Goal: Task Accomplishment & Management: Use online tool/utility

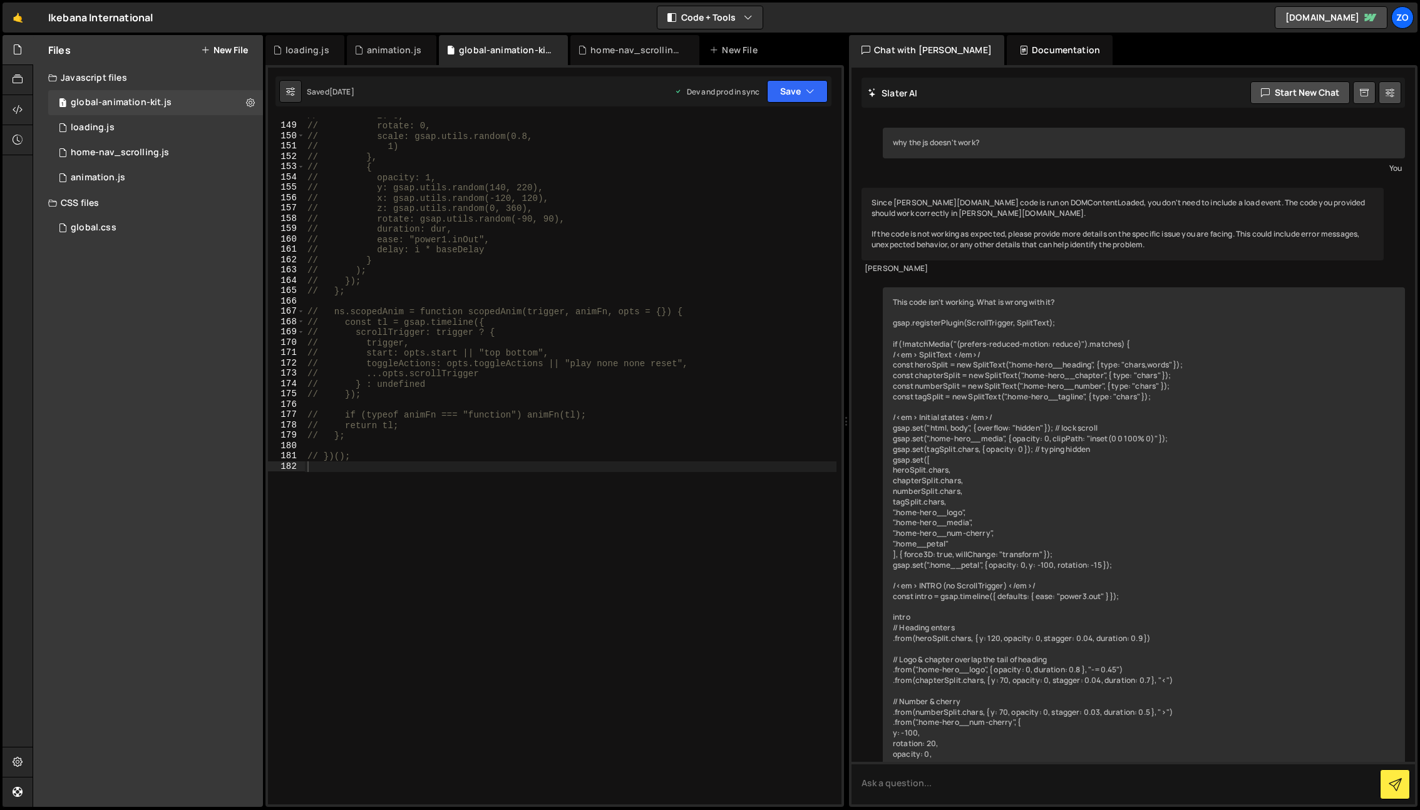
scroll to position [996, 0]
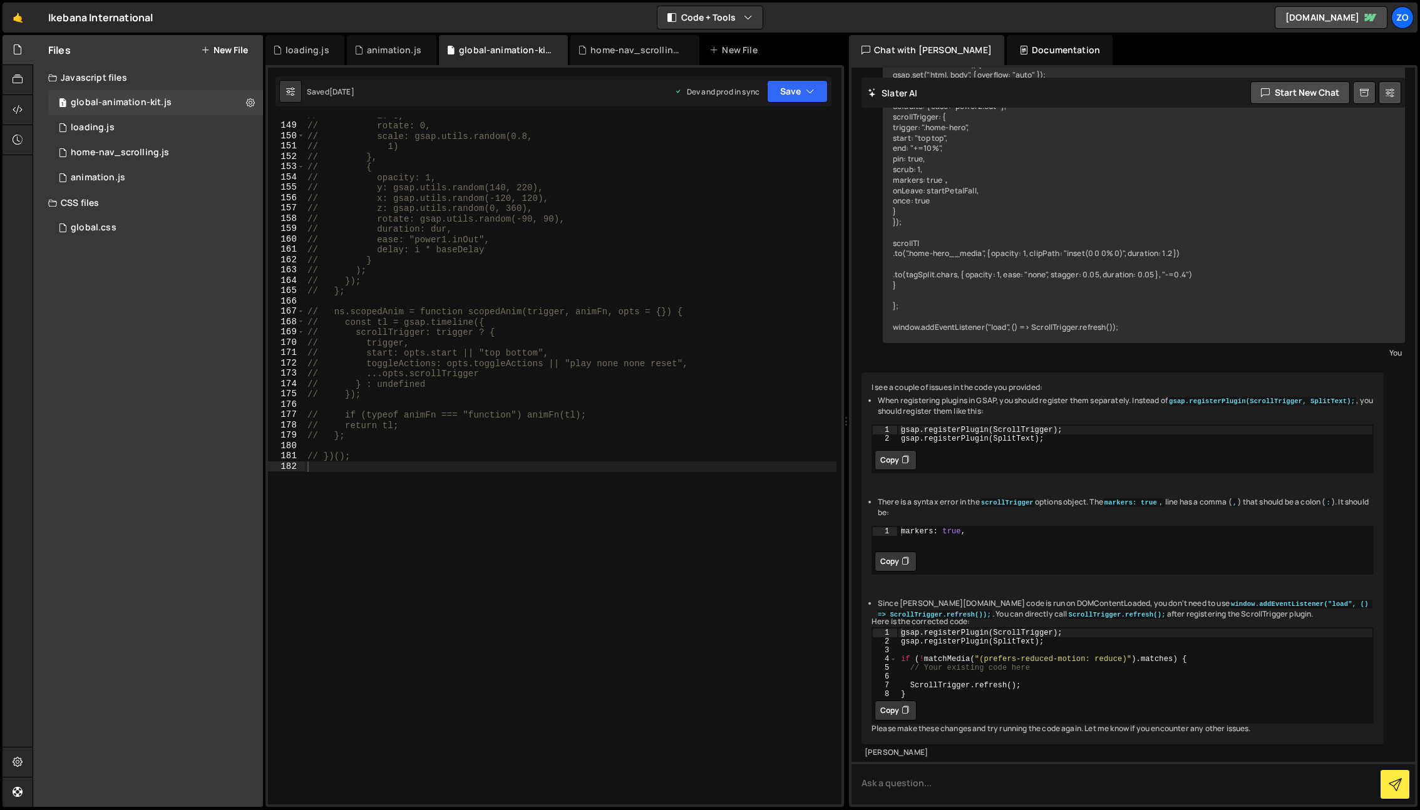
click at [565, 537] on div "// z: 0, // rotate: 0, // scale: gsap.utils.random(0.8, // 1) // }, // { // opa…" at bounding box center [571, 463] width 532 height 707
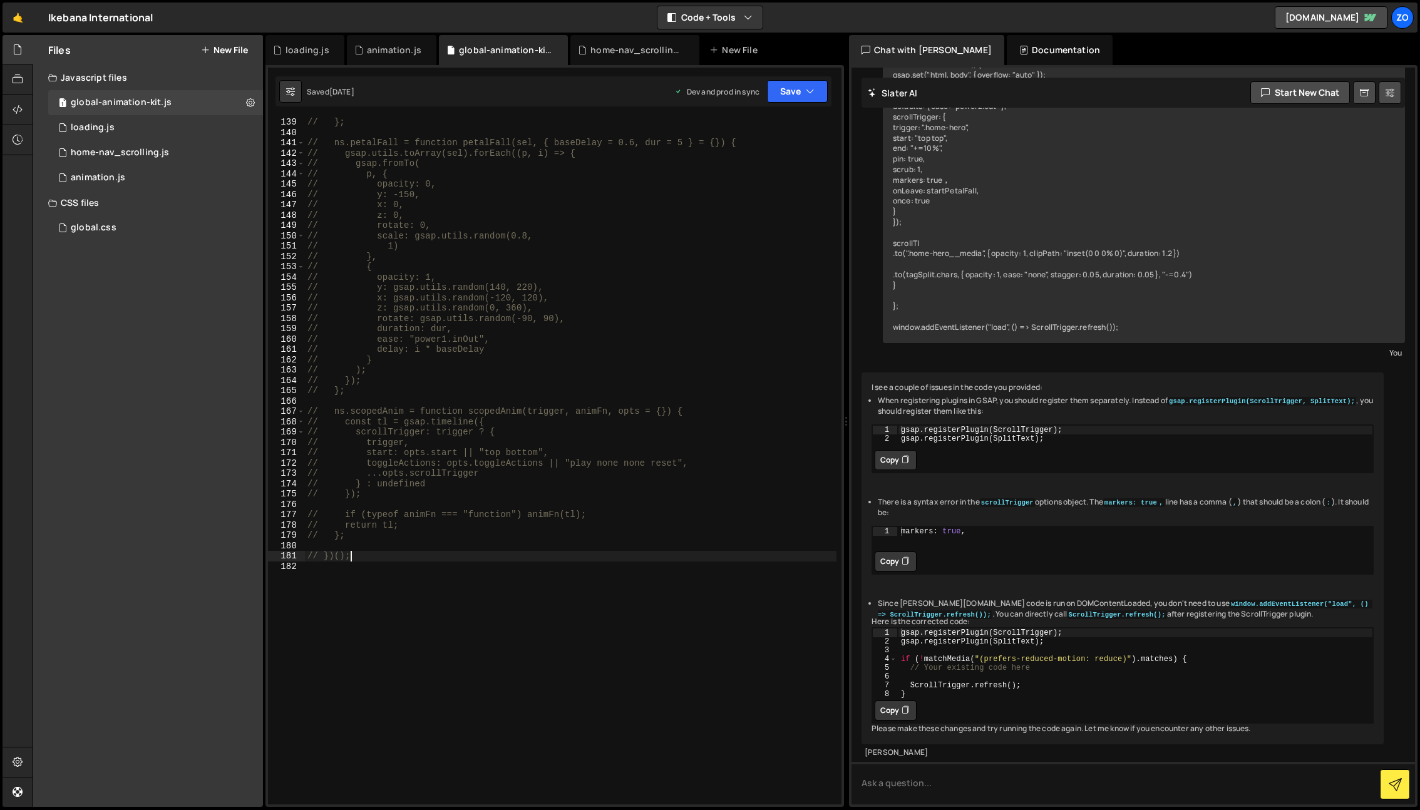
click at [438, 559] on div "// }; // ns.petalFall = function petalFall(sel, { baseDelay = 0.6, dur = 5 } = …" at bounding box center [571, 470] width 532 height 707
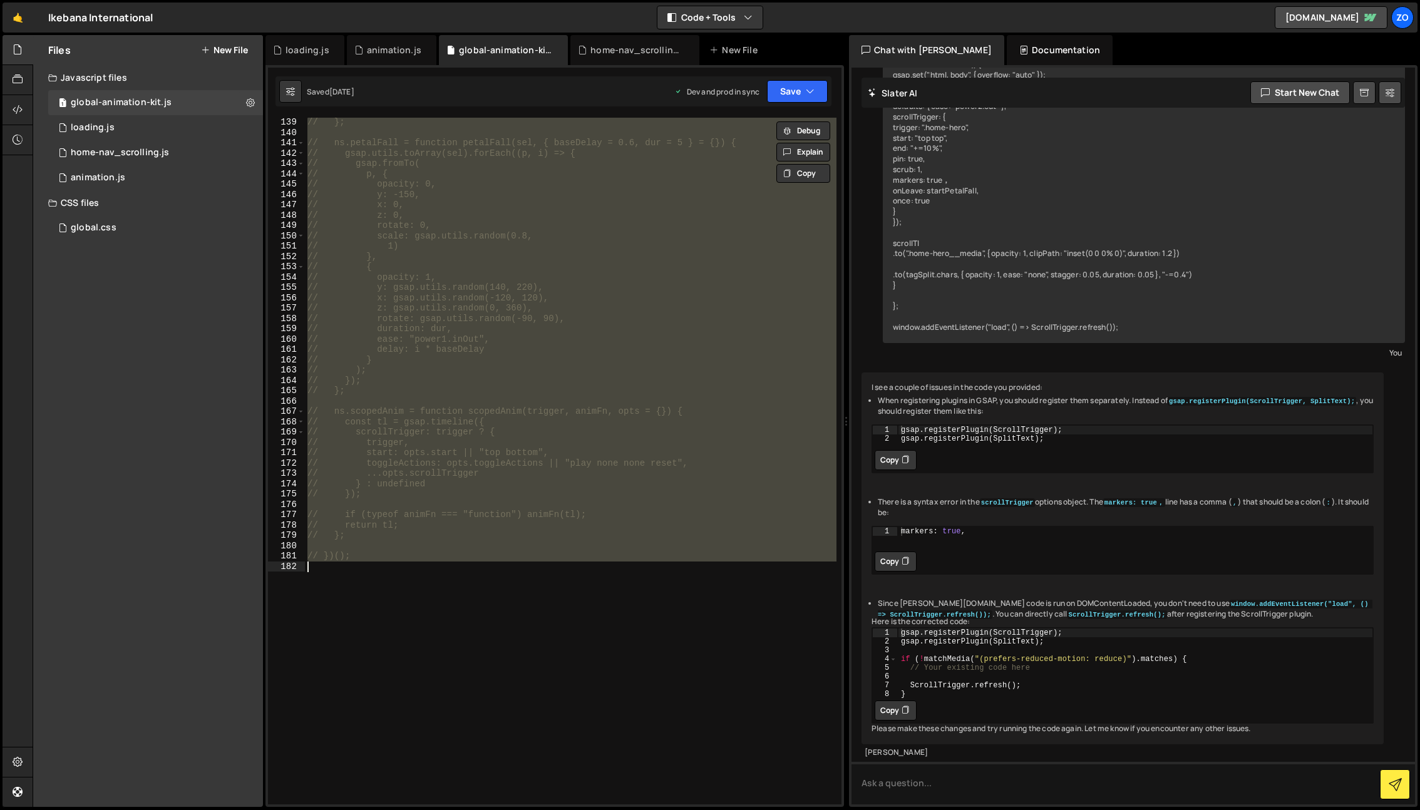
type textarea "})();"
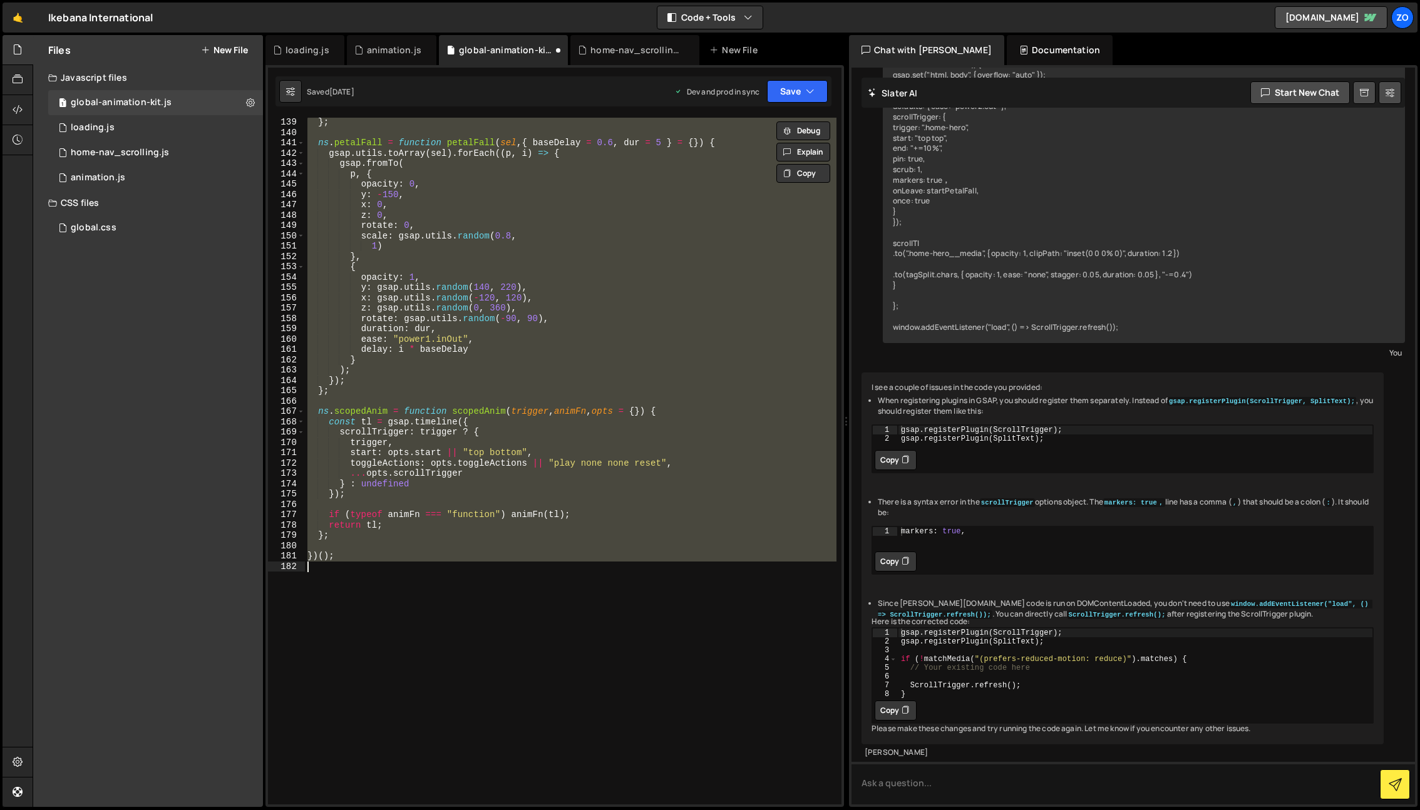
scroll to position [1426, 0]
click at [142, 120] on div "0 loading.js 0" at bounding box center [155, 127] width 215 height 25
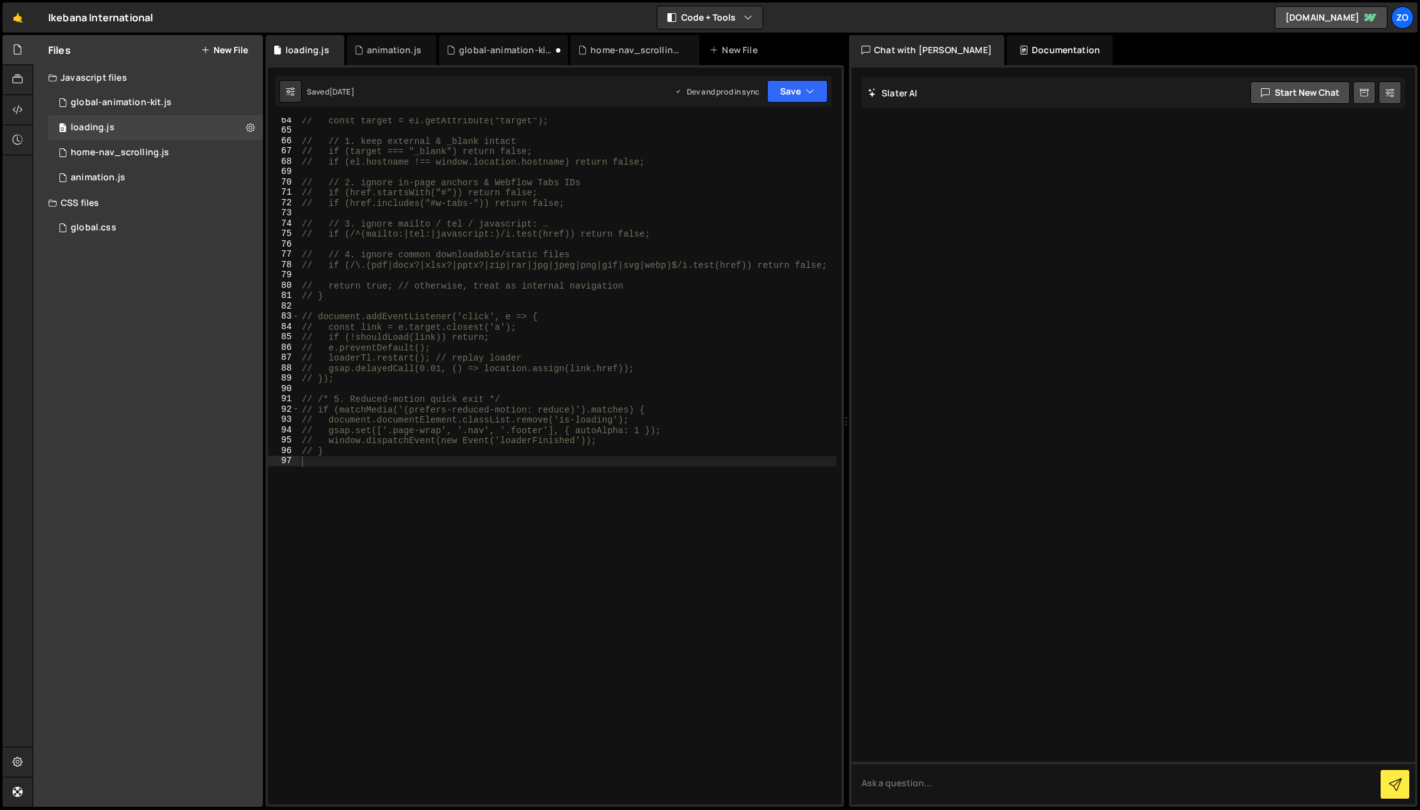
scroll to position [664, 0]
click at [509, 530] on div "// const target = el.getAttribute("target"); // // 1. keep external & _blank in…" at bounding box center [568, 468] width 537 height 707
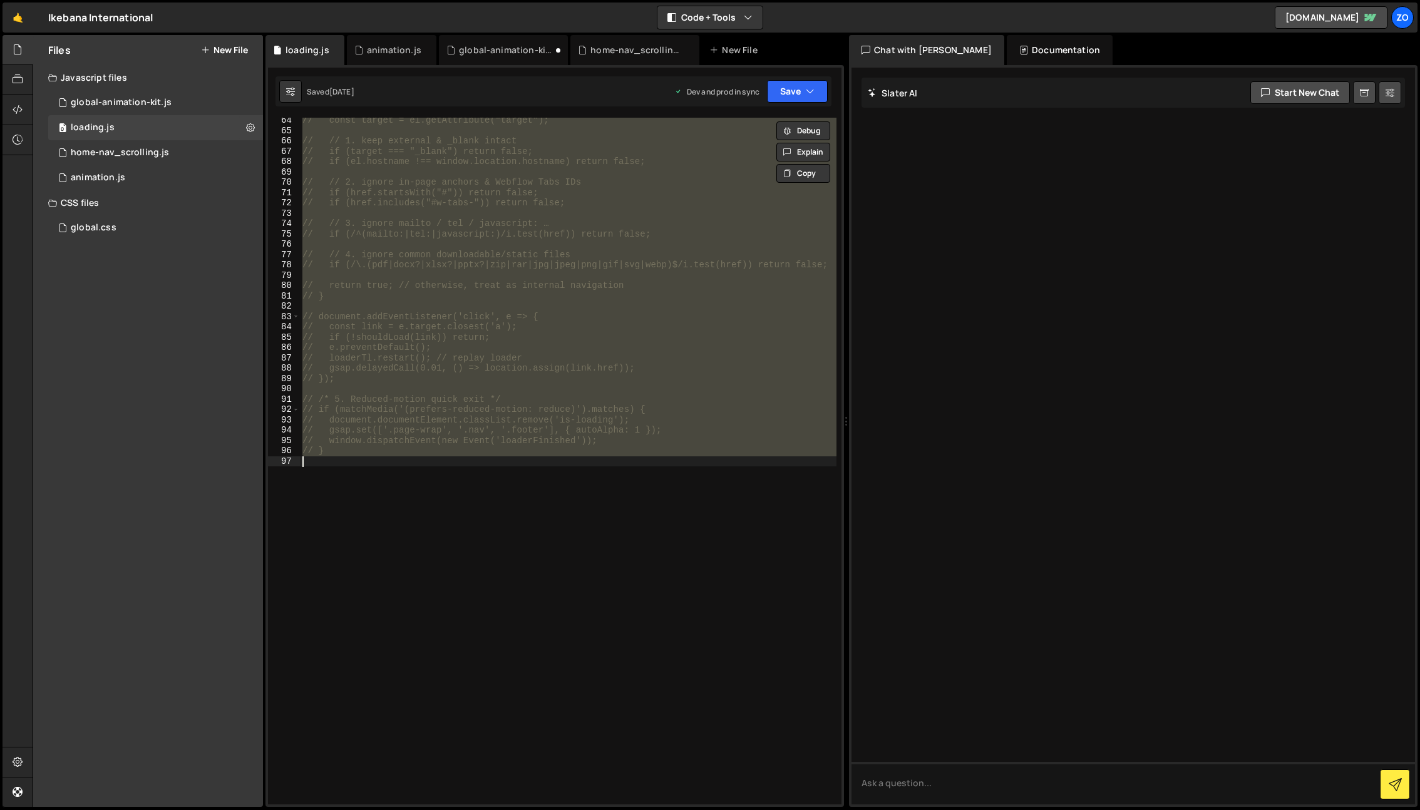
type textarea "}"
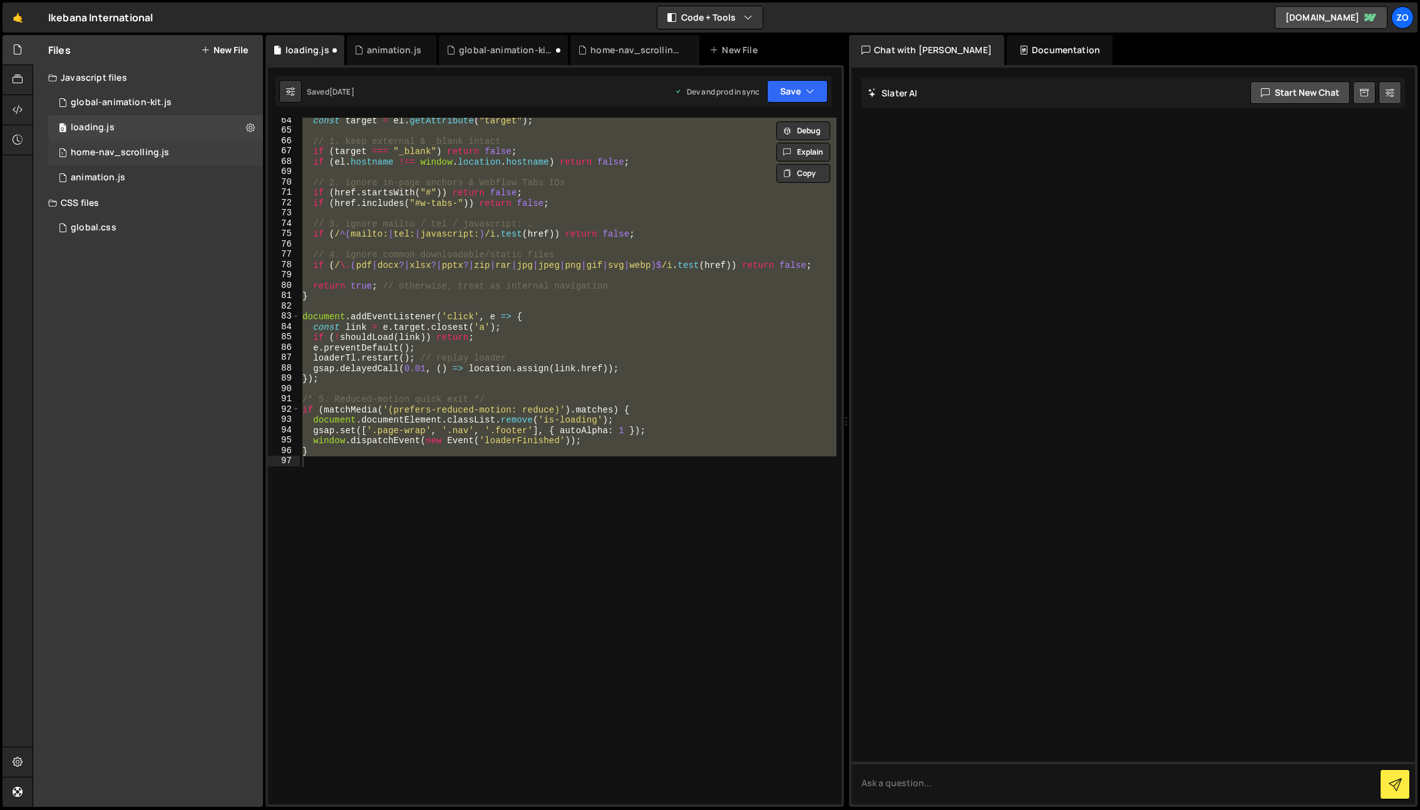
click at [181, 153] on div "1 home-nav_scrolling.js 0" at bounding box center [155, 152] width 215 height 25
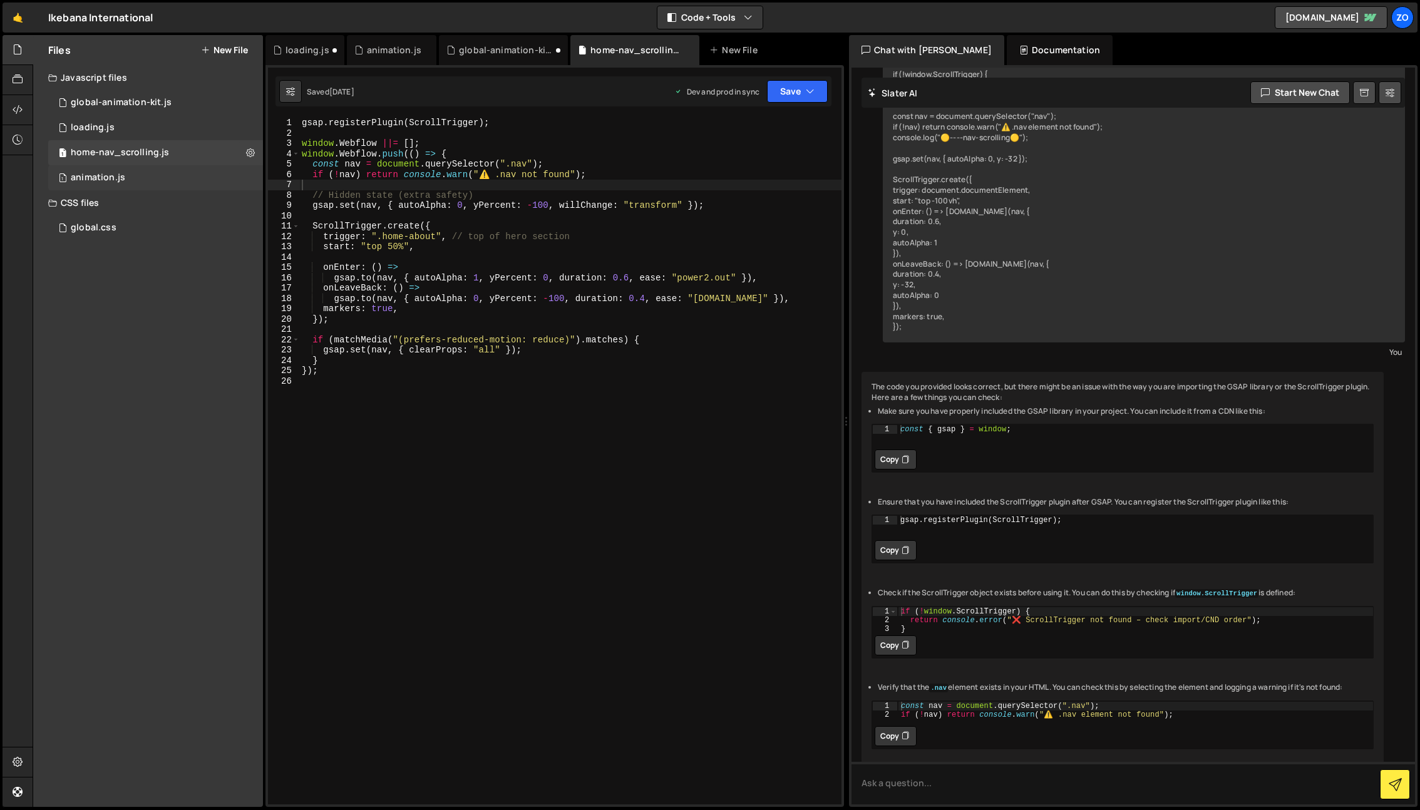
scroll to position [210, 0]
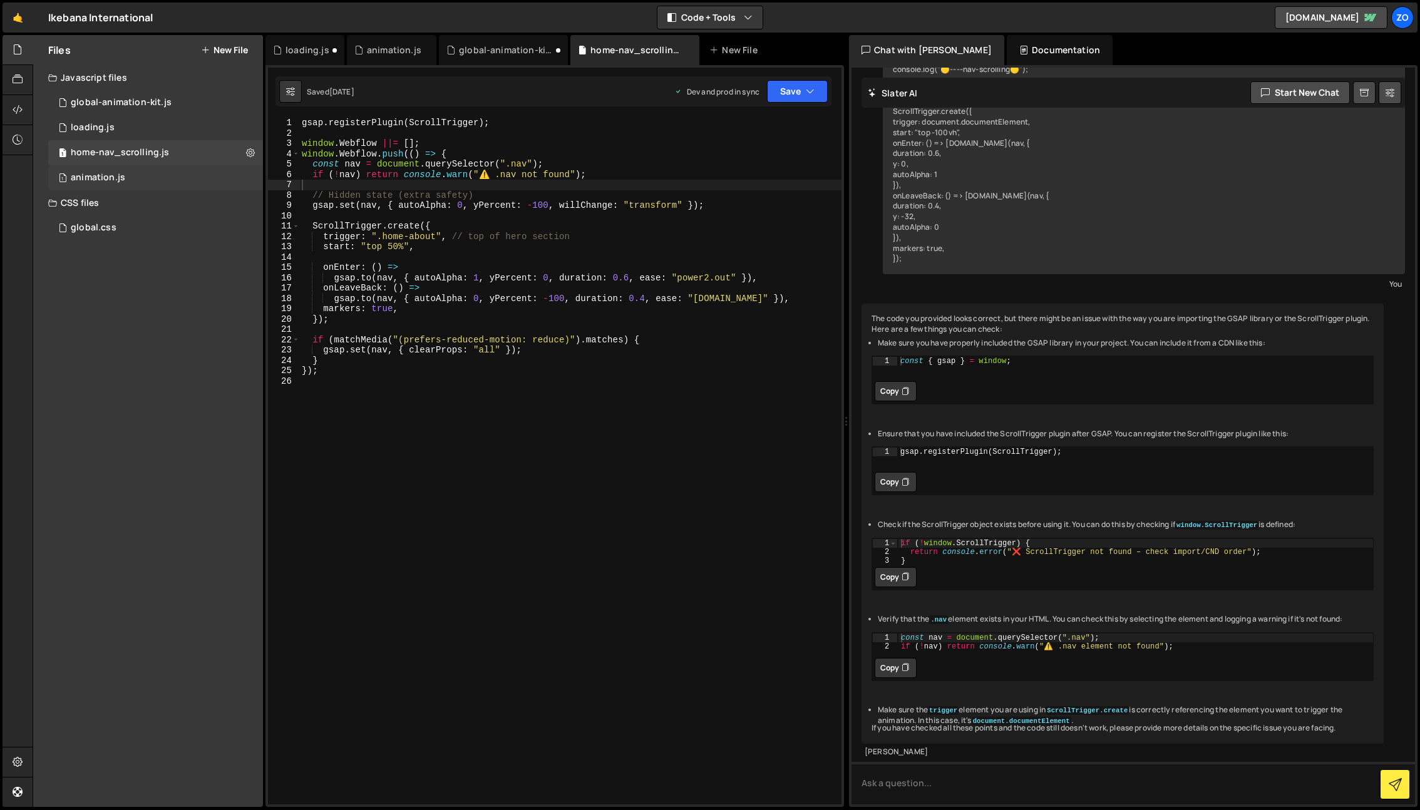
click at [162, 177] on div "1 animation.js 0" at bounding box center [155, 177] width 215 height 25
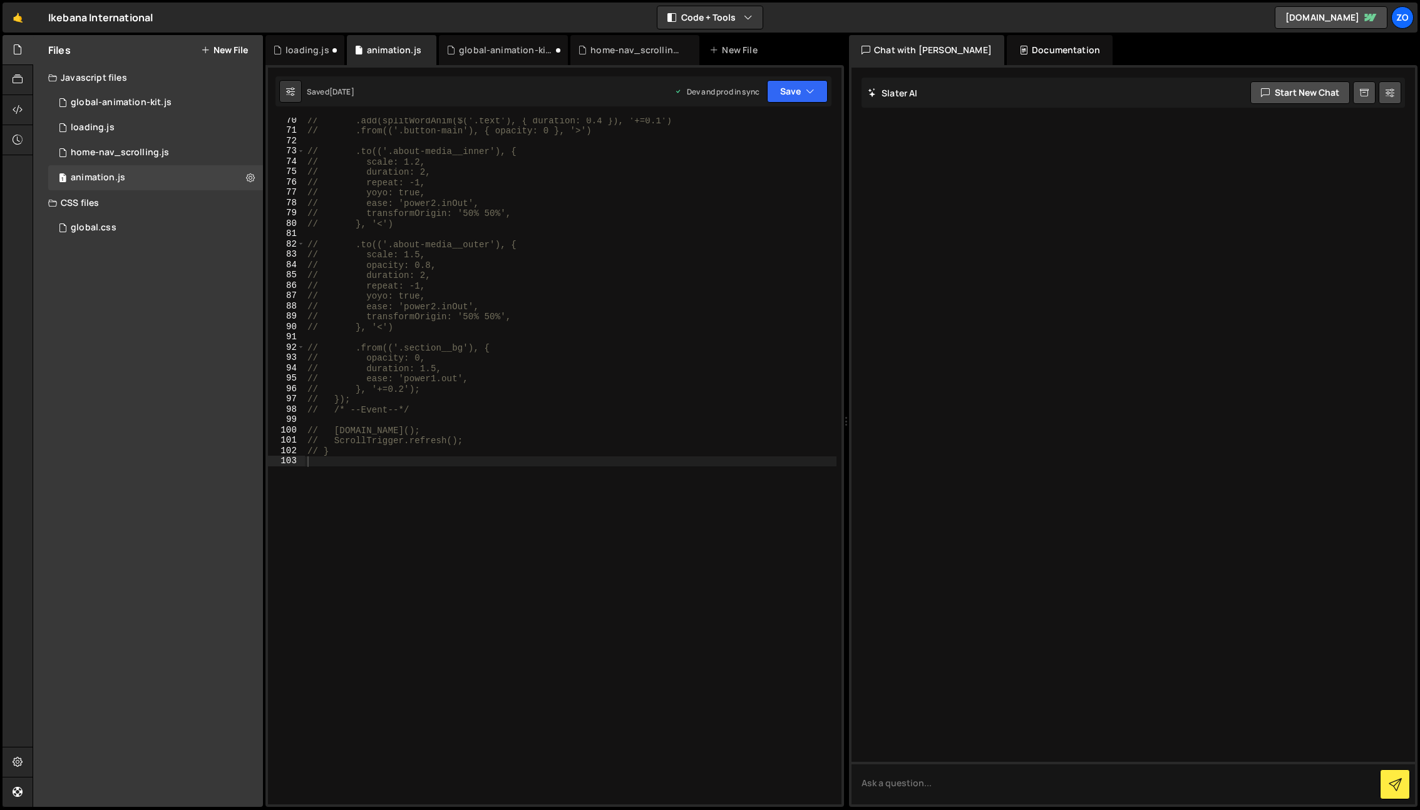
click at [534, 472] on div "// .add(splitWordAnim($('.text'), { duration: 0.4 }), '+=0.1') // .from(('.butt…" at bounding box center [616, 468] width 623 height 707
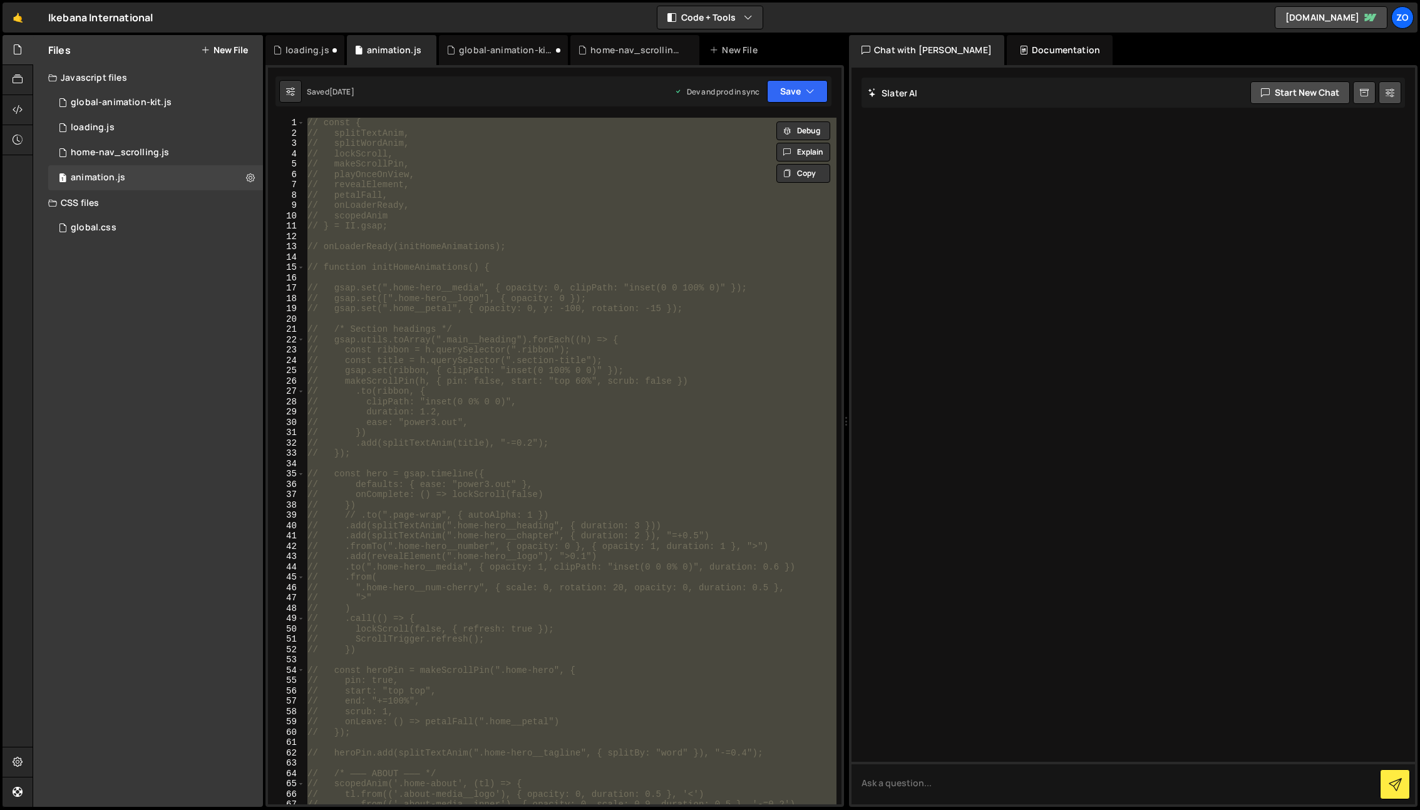
type textarea "}"
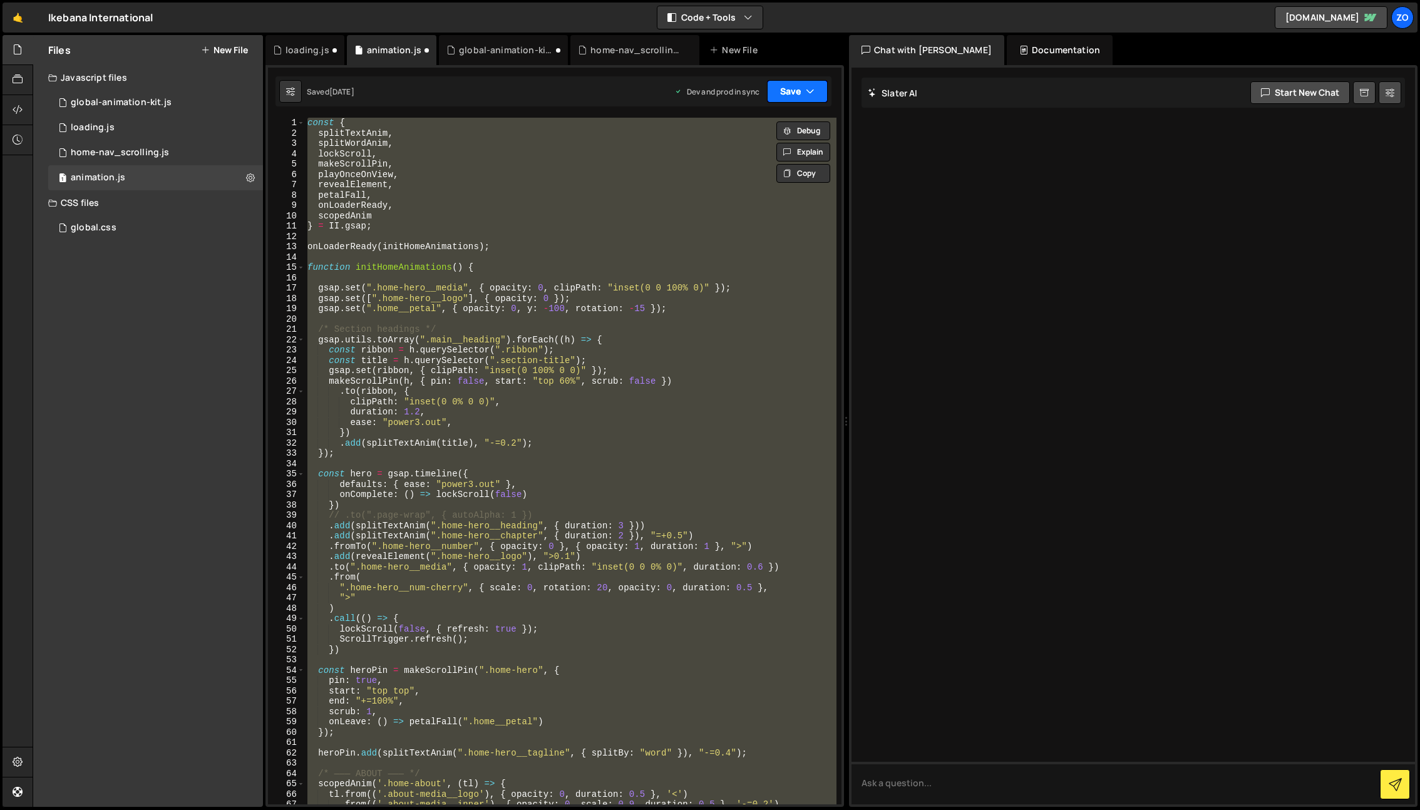
click at [805, 92] on button "Save" at bounding box center [797, 91] width 61 height 23
click at [799, 183] on button "Save to Production S Saved 3 days ago" at bounding box center [755, 170] width 150 height 41
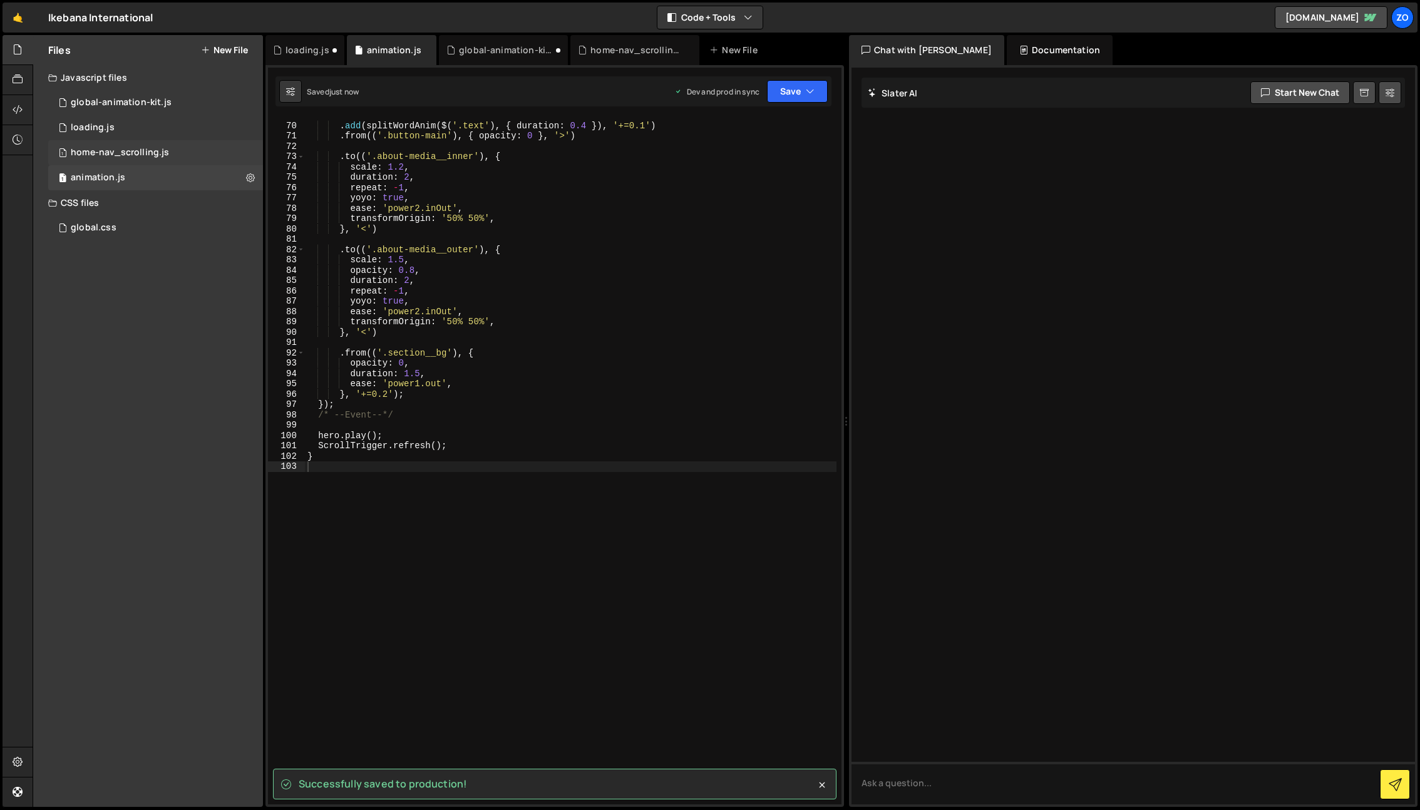
click at [206, 155] on div "1 home-nav_scrolling.js 0" at bounding box center [155, 152] width 215 height 25
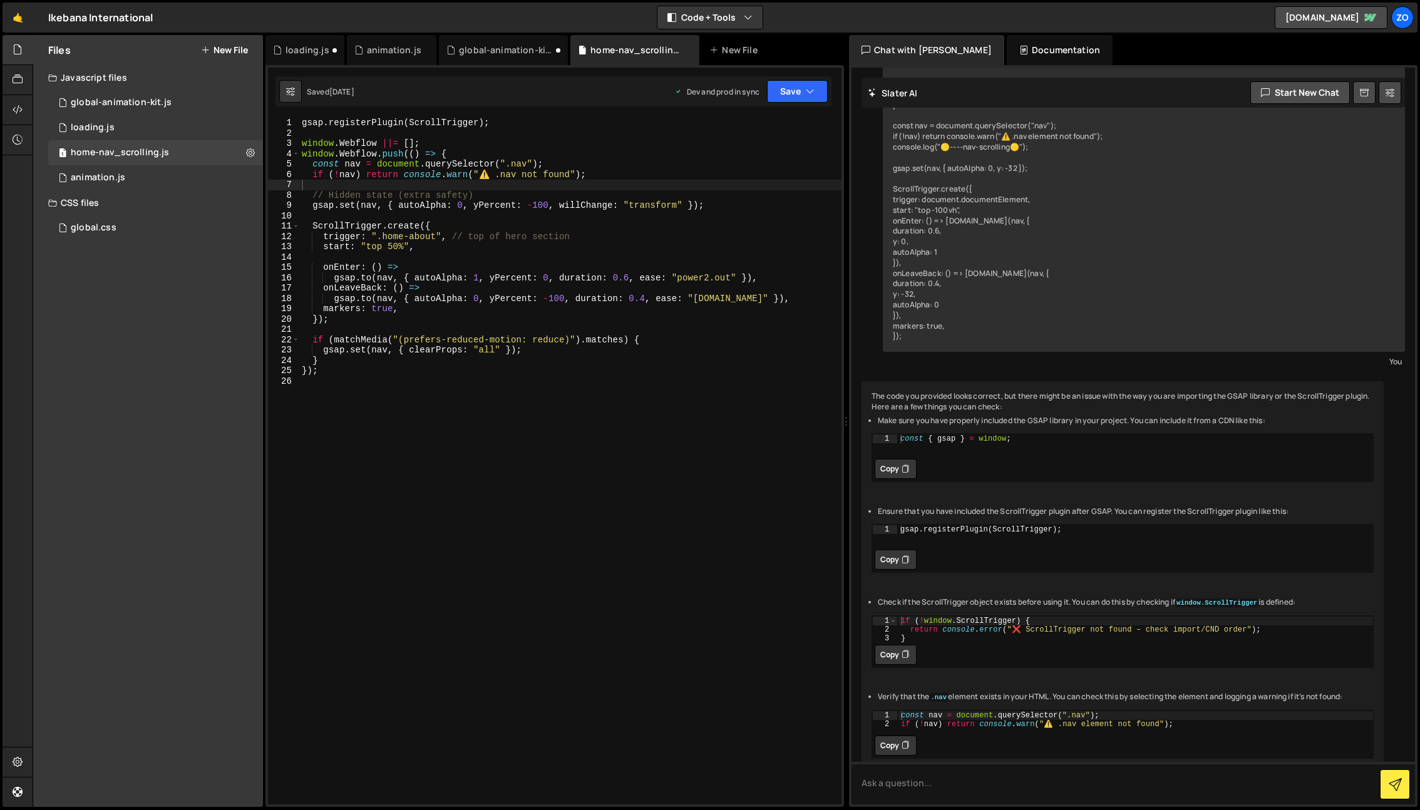
scroll to position [210, 0]
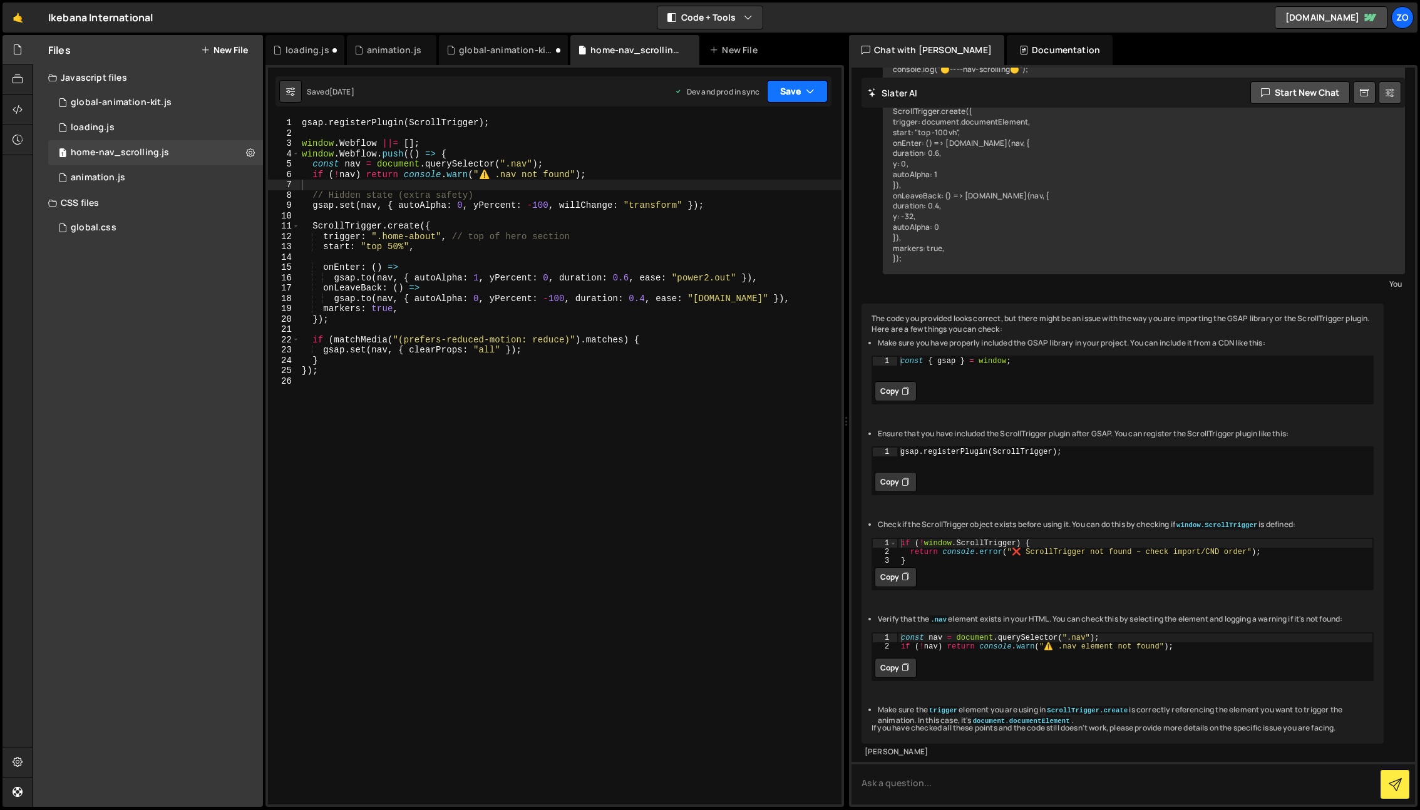
click at [787, 93] on button "Save" at bounding box center [797, 91] width 61 height 23
click at [791, 174] on div "Saved 5 days ago" at bounding box center [755, 176] width 130 height 15
click at [133, 118] on div "0 loading.js 0" at bounding box center [155, 127] width 215 height 25
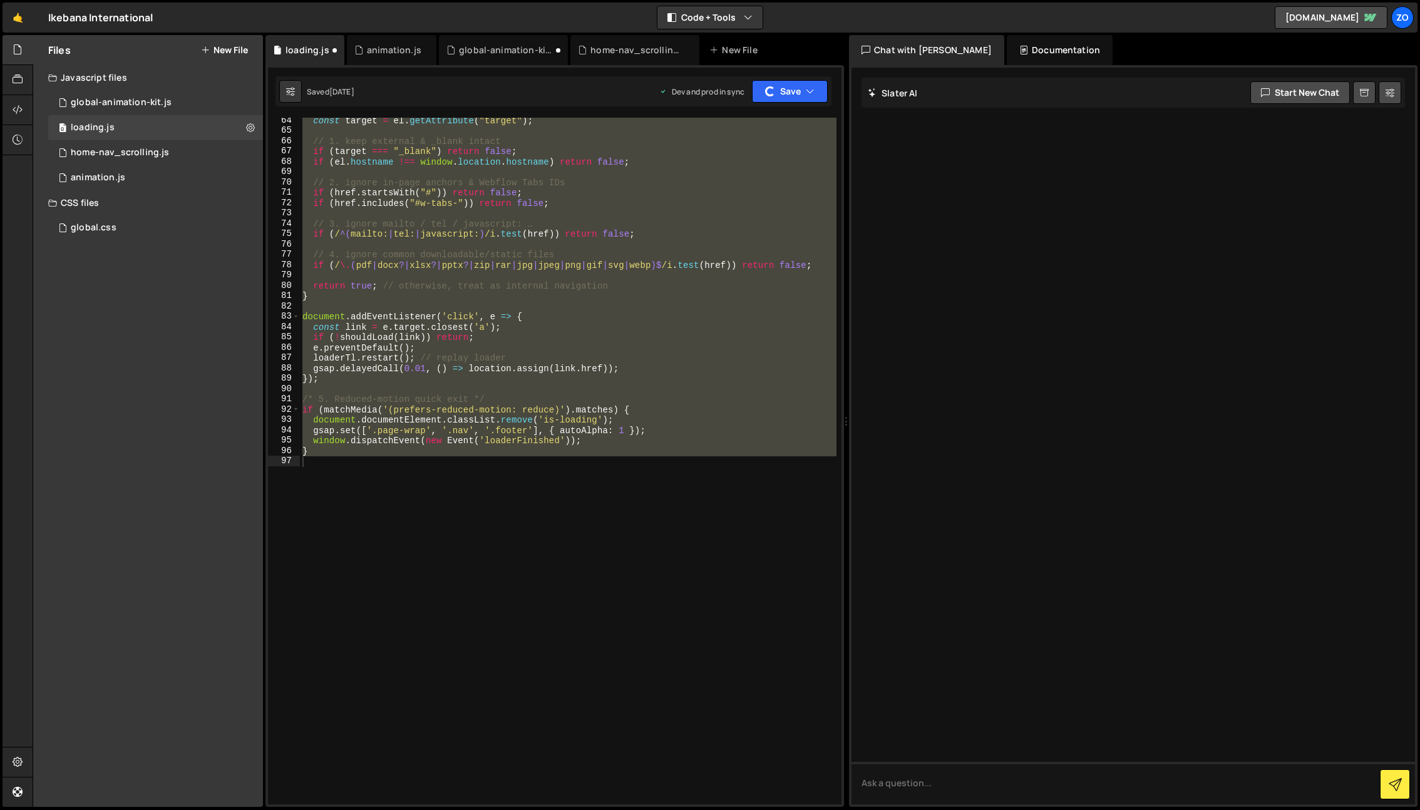
scroll to position [0, 0]
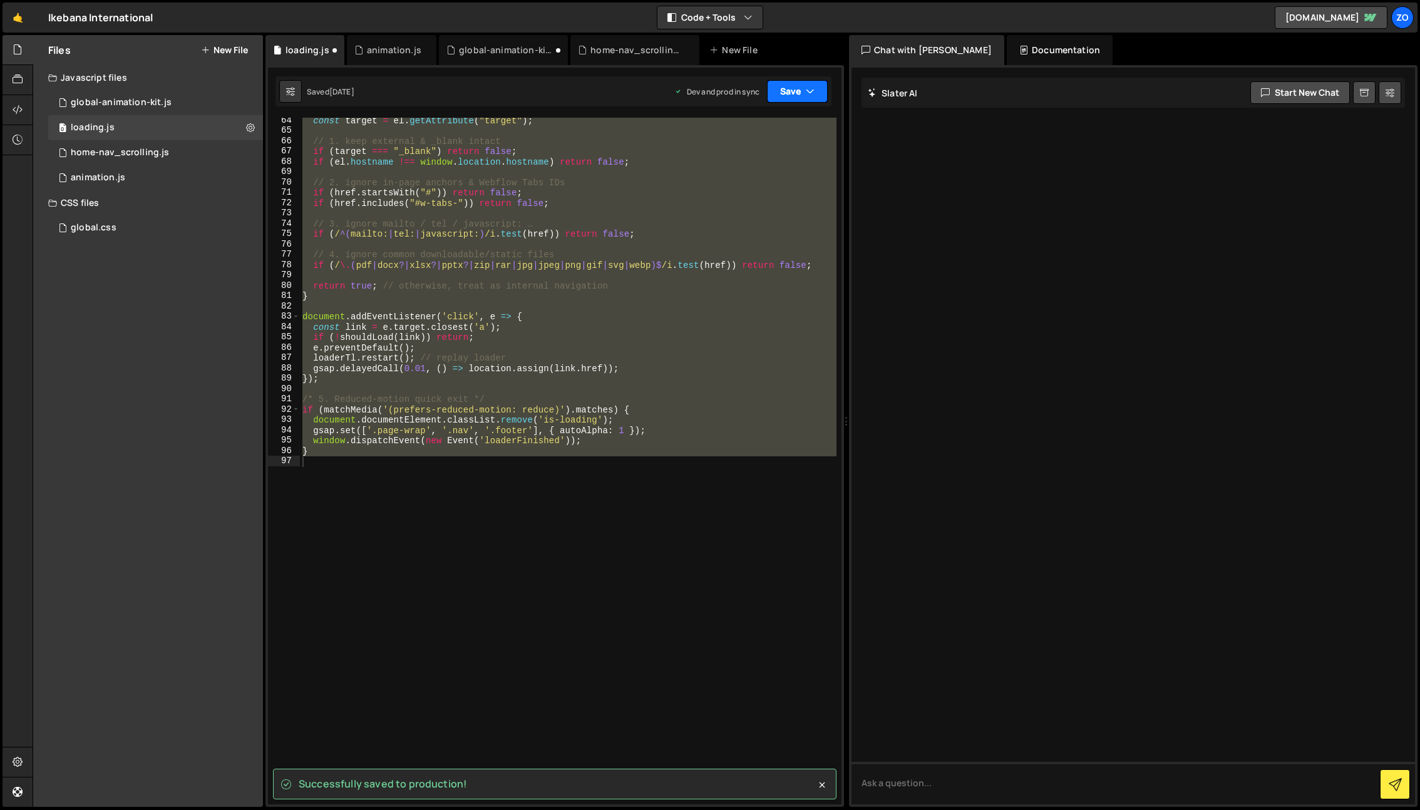
click at [798, 90] on button "Save" at bounding box center [797, 91] width 61 height 23
click at [783, 175] on div "Saved just now" at bounding box center [755, 176] width 130 height 15
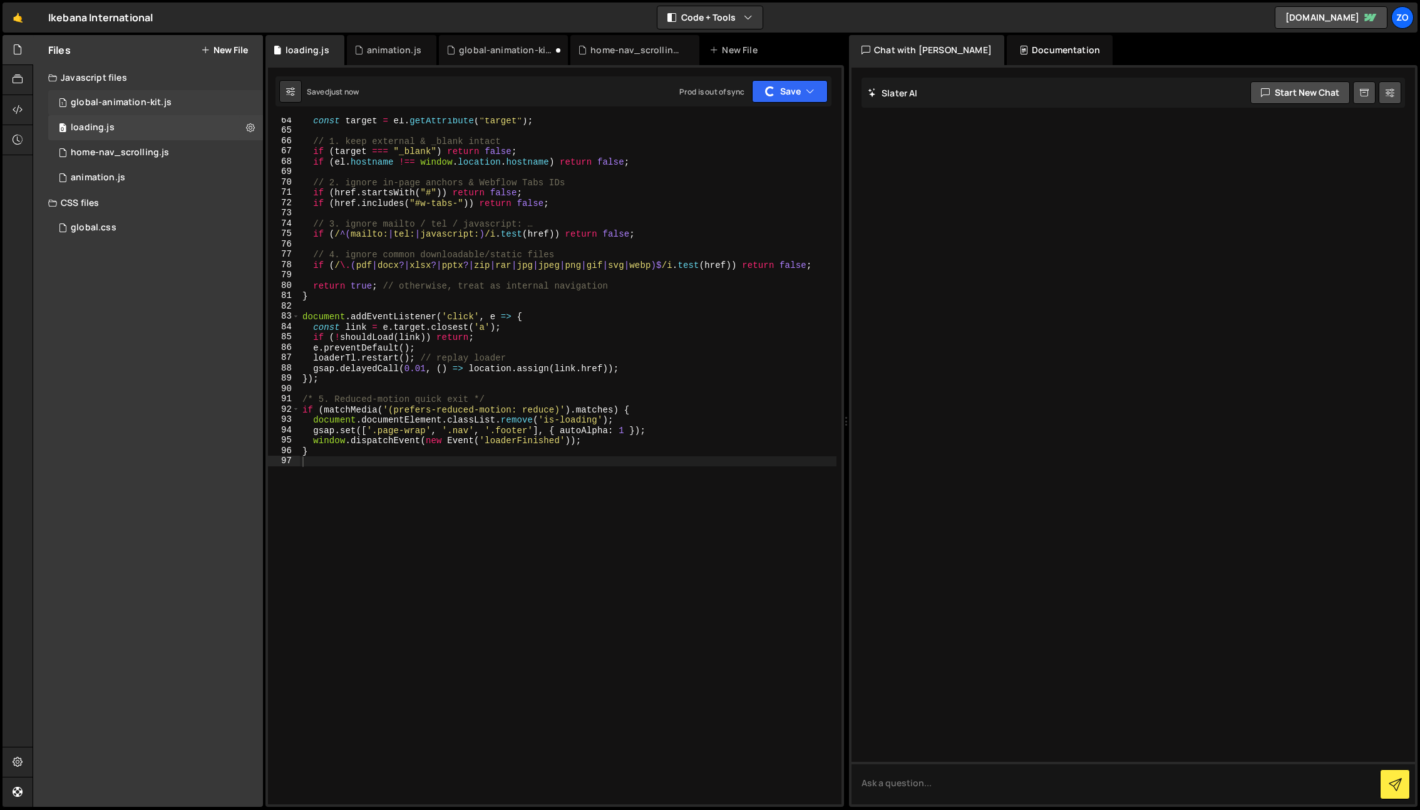
click at [125, 106] on div "global-animation-kit.js" at bounding box center [121, 102] width 101 height 11
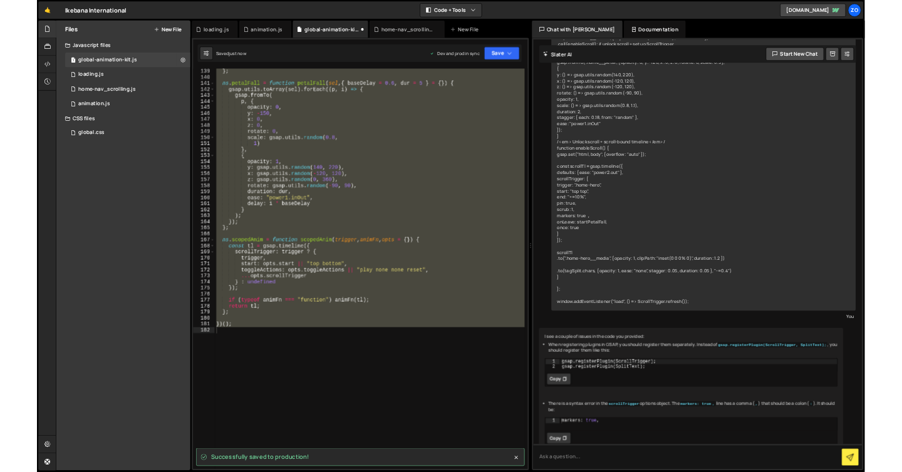
scroll to position [1007, 0]
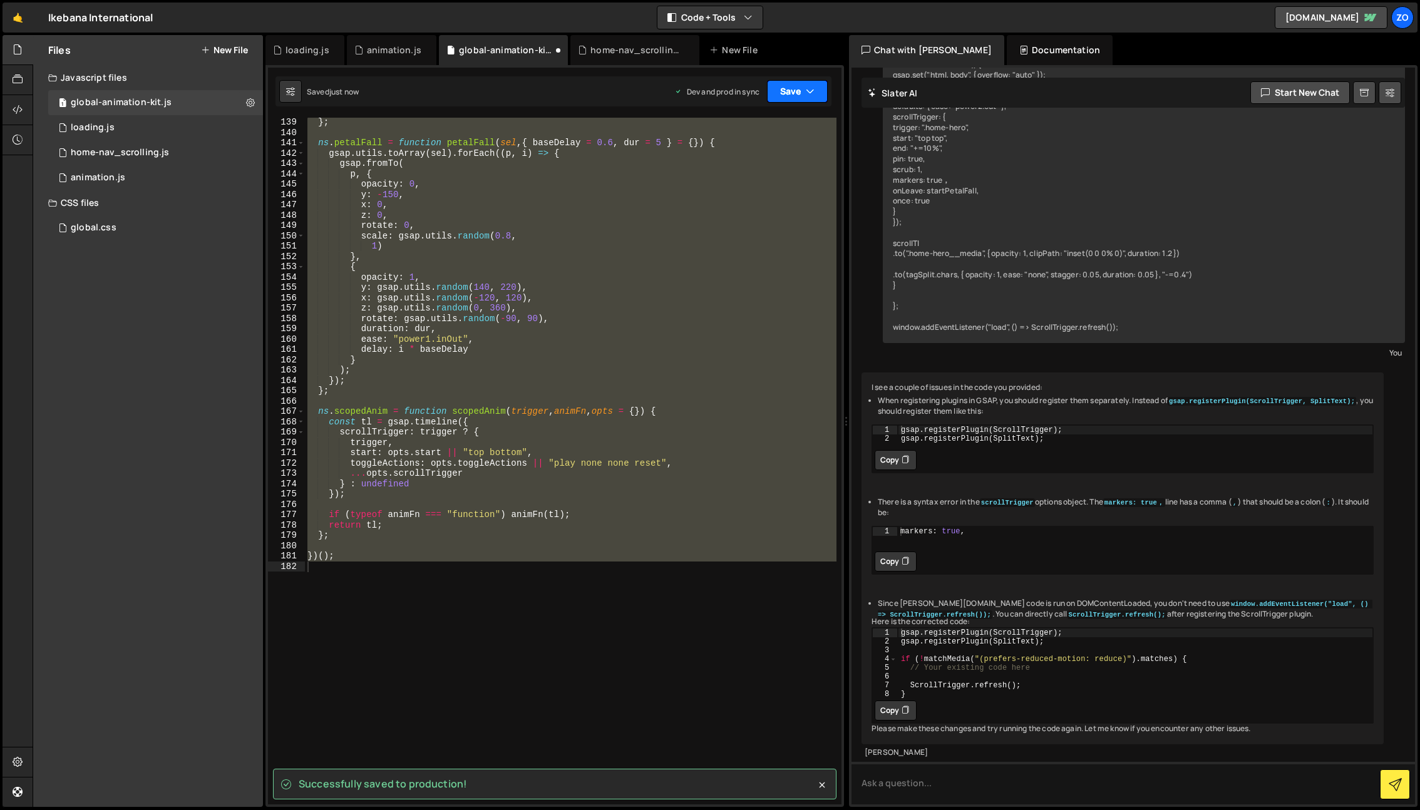
click at [804, 90] on button "Save" at bounding box center [797, 91] width 61 height 23
click at [777, 179] on div "Saved just now" at bounding box center [755, 176] width 130 height 15
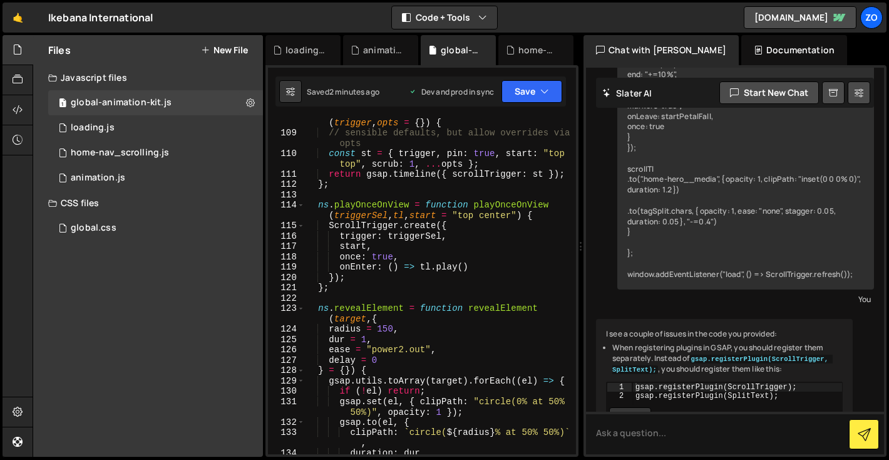
scroll to position [1164, 0]
click at [843, 44] on div "Chat with Slater AI Documentation" at bounding box center [736, 50] width 306 height 30
click at [687, 51] on div "Chat with Slater AI" at bounding box center [660, 50] width 155 height 30
click at [857, 89] on icon at bounding box center [859, 92] width 9 height 13
select select "chat"
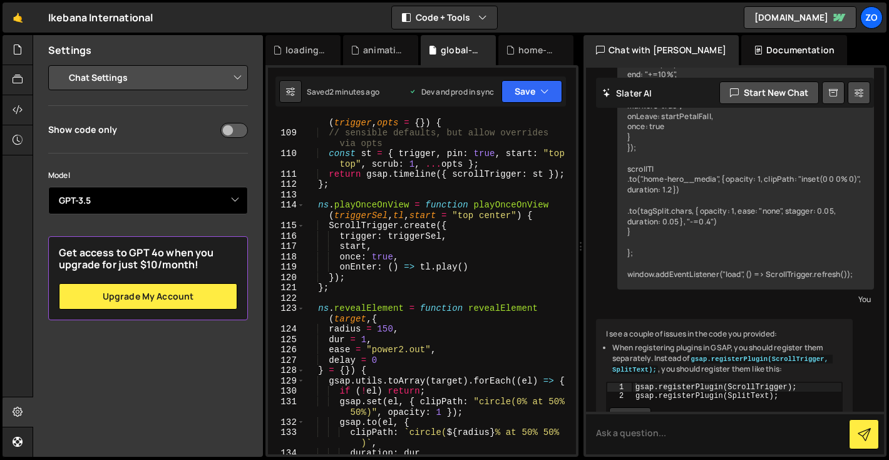
click at [229, 202] on select "Select Model GPT-3.5 GPT-4o mini GPT-4o (Pro) GPT-4.1 (Pro)" at bounding box center [148, 201] width 200 height 28
drag, startPoint x: 818, startPoint y: 53, endPoint x: 805, endPoint y: 54, distance: 13.2
click at [818, 54] on div "Chat with Slater AI Documentation" at bounding box center [736, 50] width 306 height 30
click at [774, 56] on div "Documentation" at bounding box center [794, 50] width 106 height 30
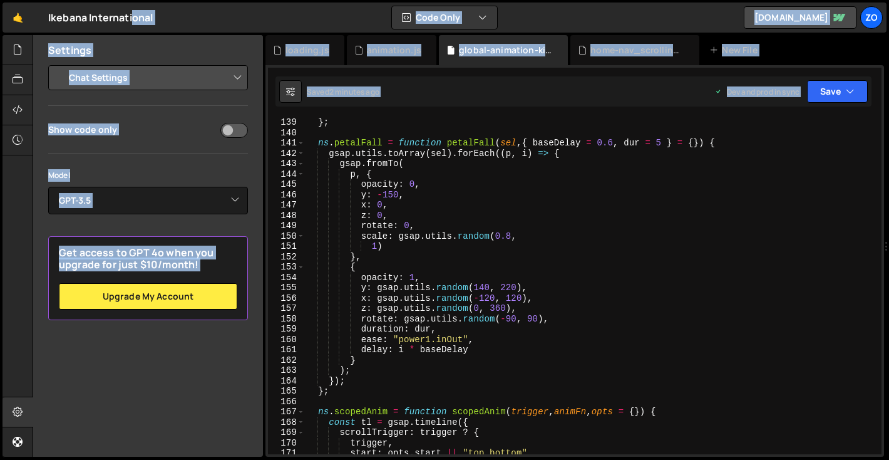
drag, startPoint x: 582, startPoint y: 66, endPoint x: 893, endPoint y: 76, distance: 310.7
click at [889, 76] on html "Projects Community Library Blog Zo Projects Your Teams Account Upgrade Logout" at bounding box center [444, 230] width 889 height 460
click at [8, 44] on div at bounding box center [18, 50] width 31 height 30
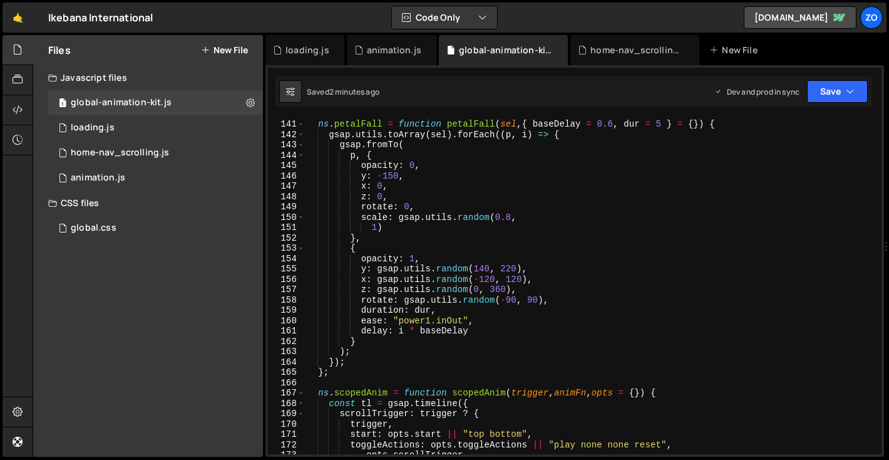
scroll to position [1469, 0]
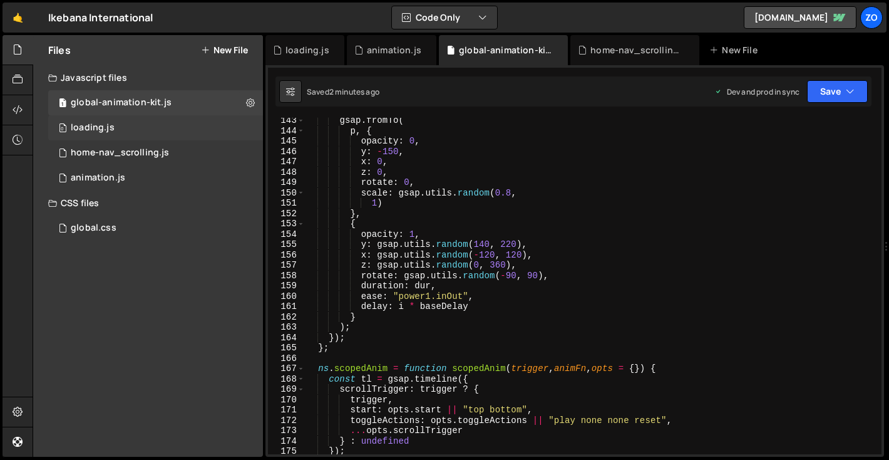
click at [104, 133] on div "0 loading.js 0" at bounding box center [155, 127] width 215 height 25
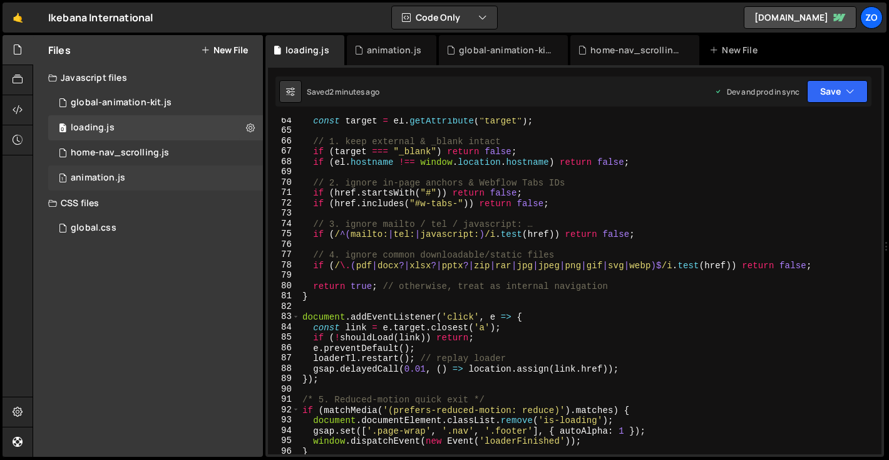
click at [94, 182] on div "animation.js" at bounding box center [98, 177] width 54 height 11
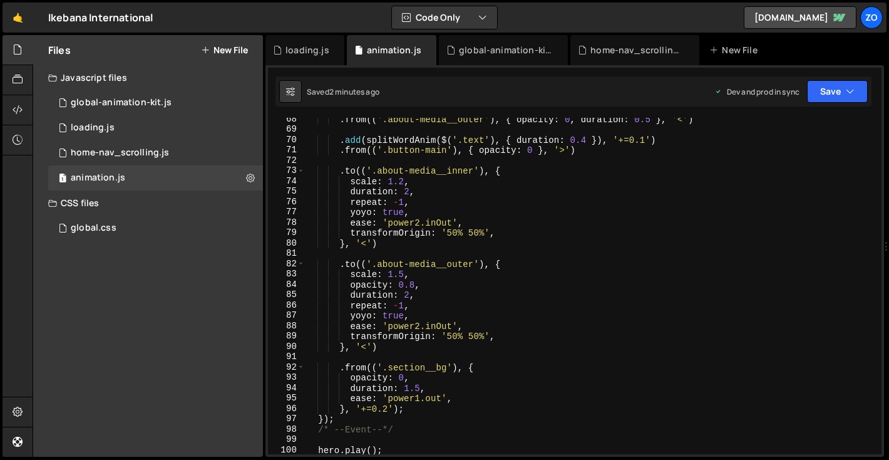
scroll to position [607, 0]
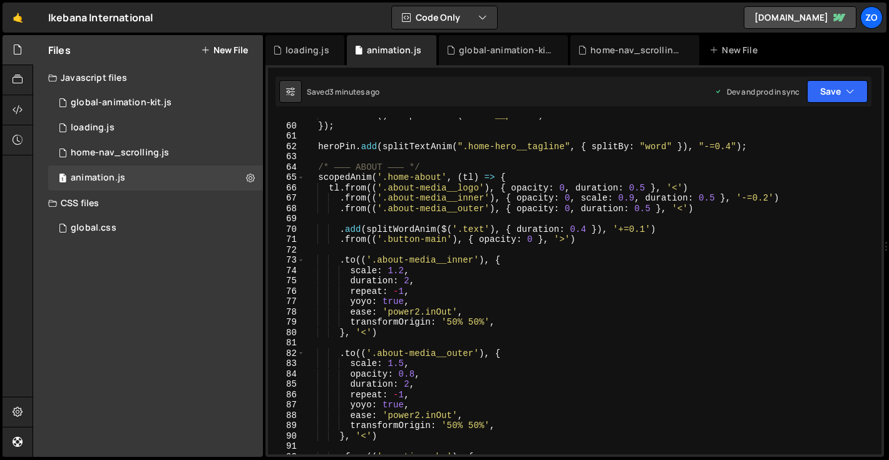
type textarea "repeat: -1,"
click at [555, 290] on div "onLeave : ( ) => petalFall ( ".home__petal" ) }) ; heroPin . add ( splitTextAni…" at bounding box center [591, 288] width 572 height 357
click at [100, 107] on div "global-animation-kit.js" at bounding box center [121, 102] width 101 height 11
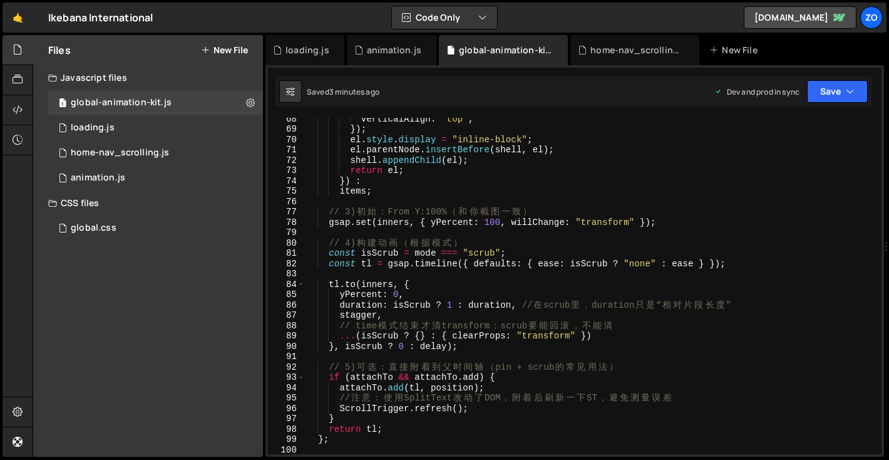
scroll to position [680, 0]
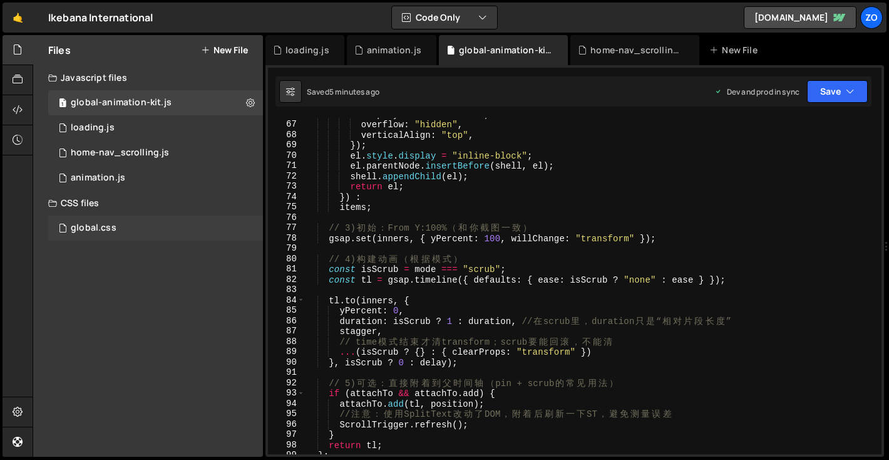
click at [111, 230] on div "global.css" at bounding box center [94, 227] width 46 height 11
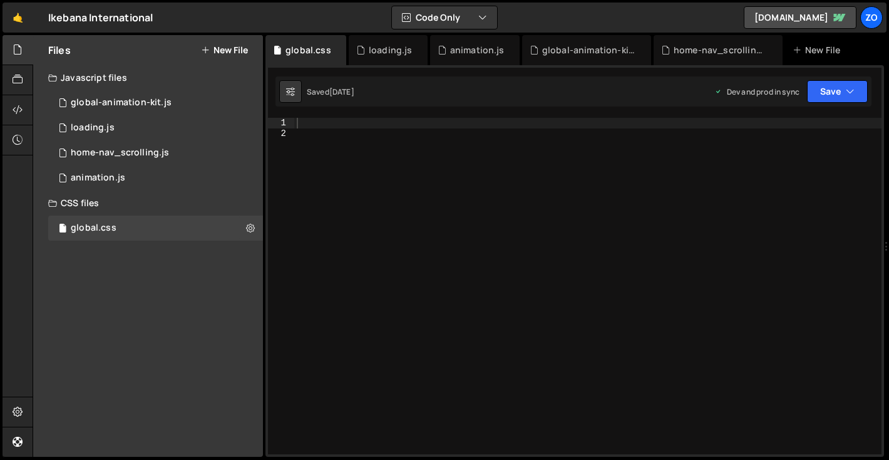
click at [121, 202] on div "CSS files" at bounding box center [148, 202] width 230 height 25
click at [107, 184] on div "1 animation.js 0" at bounding box center [155, 177] width 215 height 25
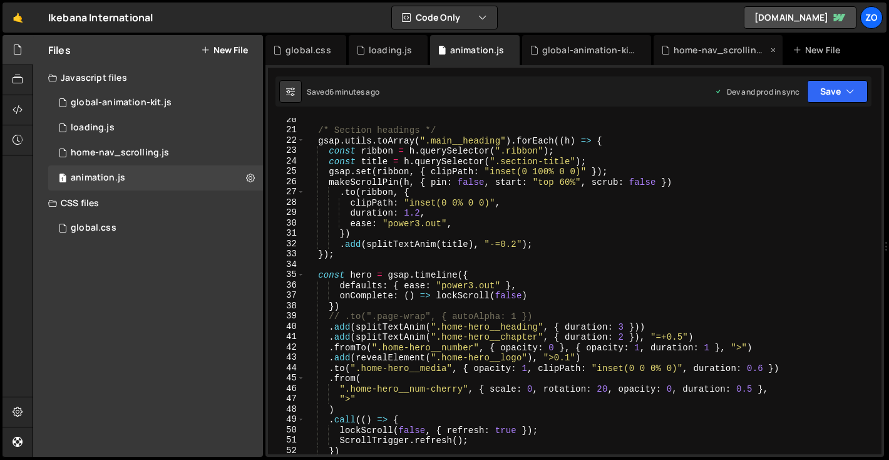
scroll to position [199, 0]
click at [655, 324] on div "/* Section headings */ gsap . utils . toArray ( ".main__heading" ) . forEach ((…" at bounding box center [591, 293] width 572 height 357
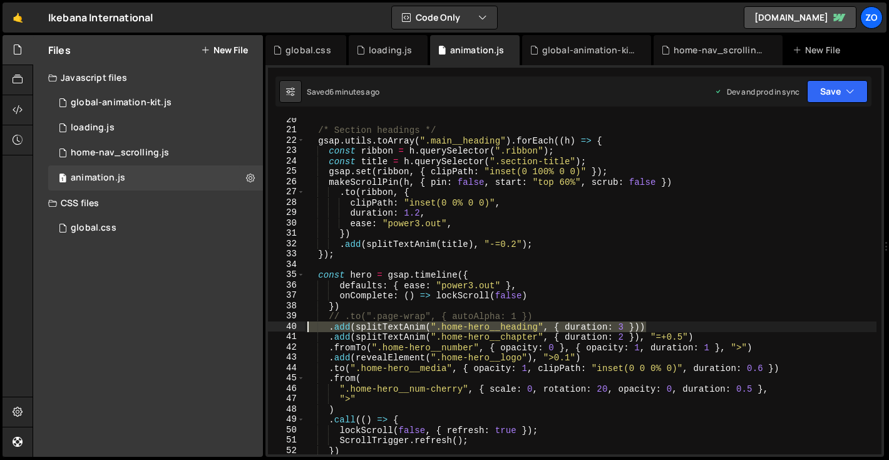
drag, startPoint x: 655, startPoint y: 324, endPoint x: 282, endPoint y: 326, distance: 373.1
click at [282, 326] on div ".add(splitTextAnim(".home-hero__heading", { duration: 3 })) 20 21 22 23 24 25 2…" at bounding box center [575, 286] width 614 height 336
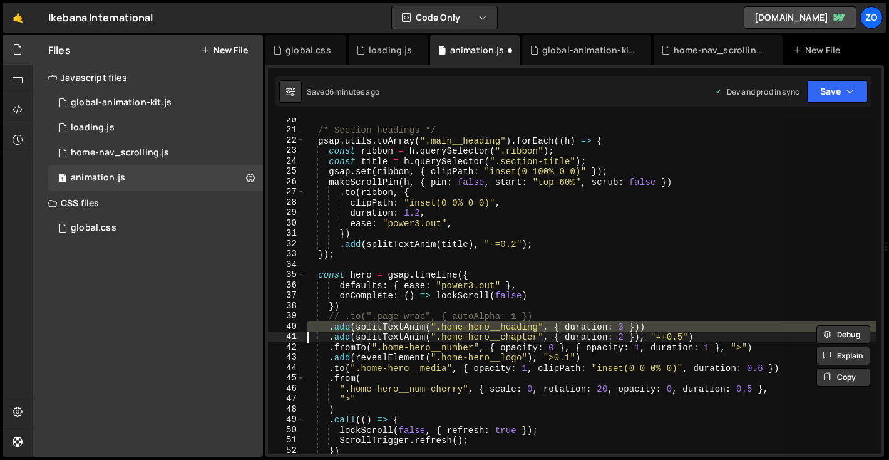
click at [670, 324] on div "/* Section headings */ gsap . utils . toArray ( ".main__heading" ) . forEach ((…" at bounding box center [591, 286] width 572 height 336
type textarea ".add(splitTextAnim(".home-hero__heading", { duration: 3 }))"
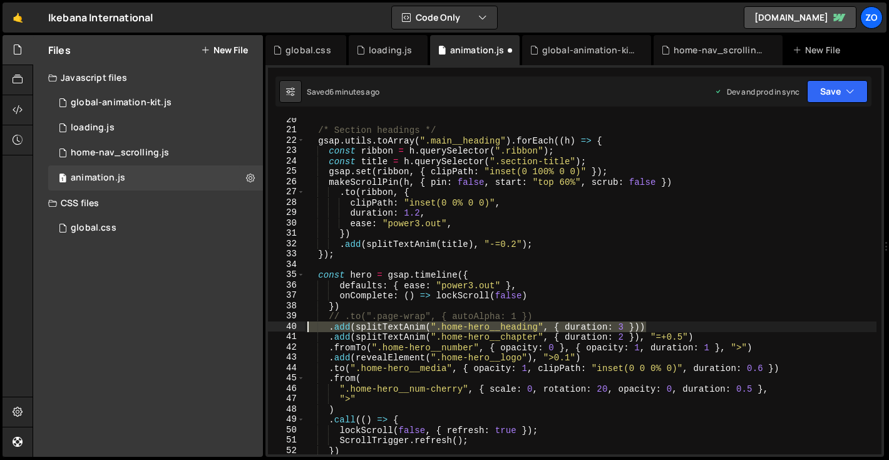
drag, startPoint x: 665, startPoint y: 326, endPoint x: 289, endPoint y: 326, distance: 375.6
click at [289, 326] on div ".add(splitTextAnim(".home-hero__heading", { duration: 3 })) 20 21 22 23 24 25 2…" at bounding box center [575, 286] width 614 height 336
paste textarea
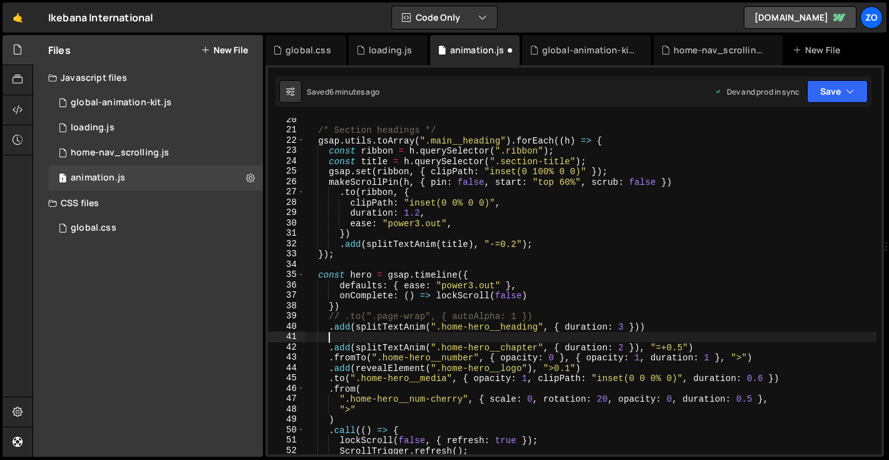
paste textarea ".add(splitTextAnim(".home-hero__heading", { duration: 3 }))"
click at [566, 336] on div "/* Section headings */ gsap . utils . toArray ( ".main__heading" ) . forEach ((…" at bounding box center [591, 293] width 572 height 357
click at [558, 337] on div "/* Section headings */ gsap . utils . toArray ( ".main__heading" ) . forEach ((…" at bounding box center [591, 293] width 572 height 357
type textarea "s"
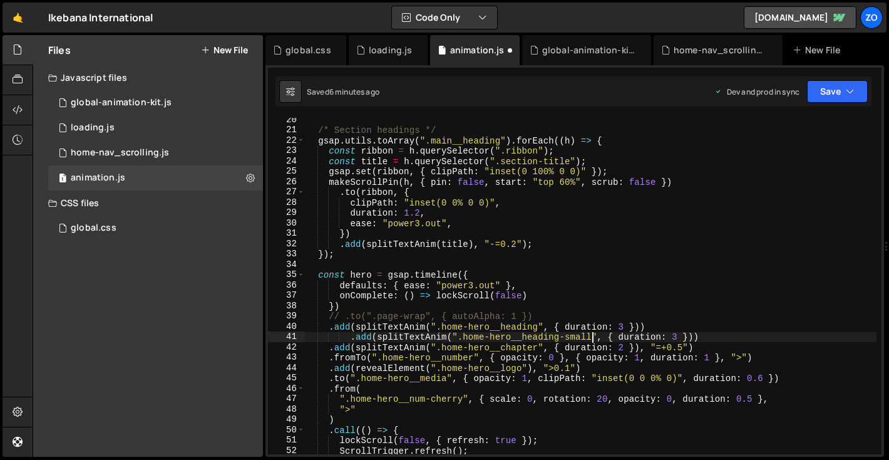
scroll to position [0, 19]
click at [349, 337] on div "/* Section headings */ gsap . utils . toArray ( ".main__heading" ) . forEach ((…" at bounding box center [591, 293] width 572 height 357
click at [694, 338] on div "/* Section headings */ gsap . utils . toArray ( ".main__heading" ) . forEach ((…" at bounding box center [591, 293] width 572 height 357
click at [689, 338] on div "/* Section headings */ gsap . utils . toArray ( ".main__heading" ) . forEach ((…" at bounding box center [591, 293] width 572 height 357
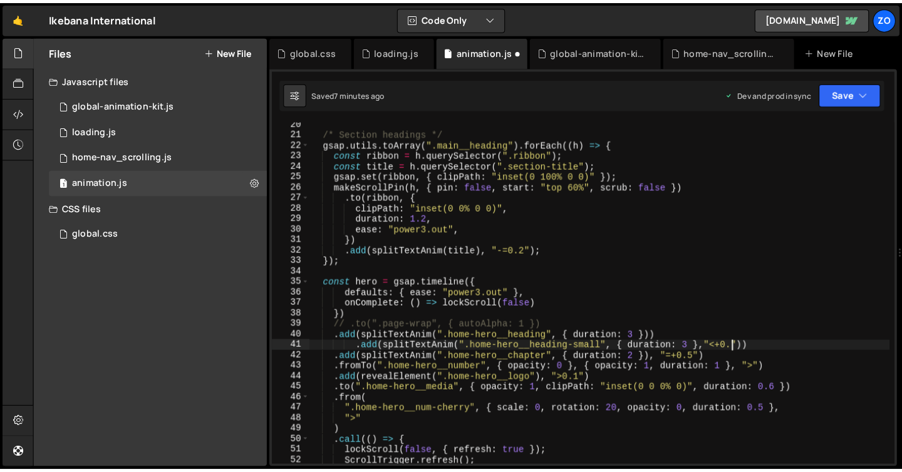
scroll to position [0, 29]
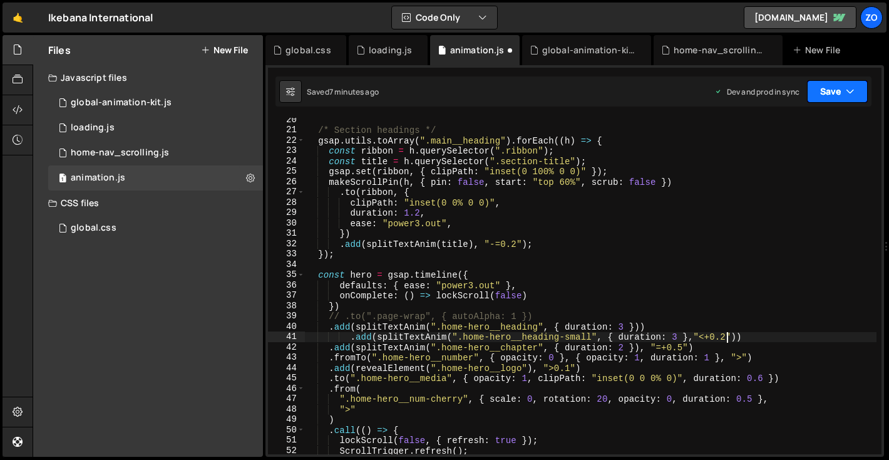
type textarea ".add(splitTextAnim(".home-hero__heading-small", { duration: 3 },"<+0.2"))"
click at [823, 96] on button "Save" at bounding box center [837, 91] width 61 height 23
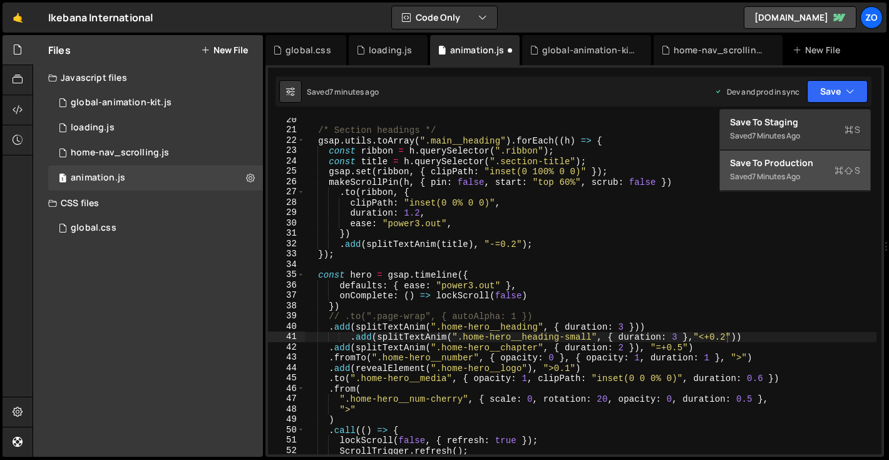
click at [798, 175] on div "7 minutes ago" at bounding box center [776, 176] width 48 height 11
